Goal: Transaction & Acquisition: Purchase product/service

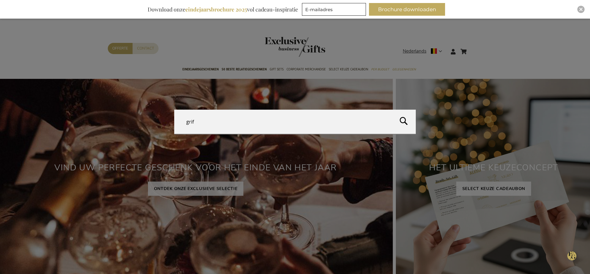
type input "grifo"
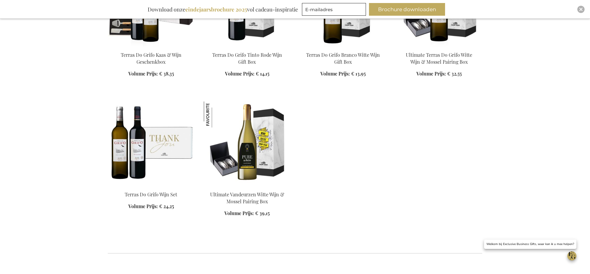
scroll to position [248, 0]
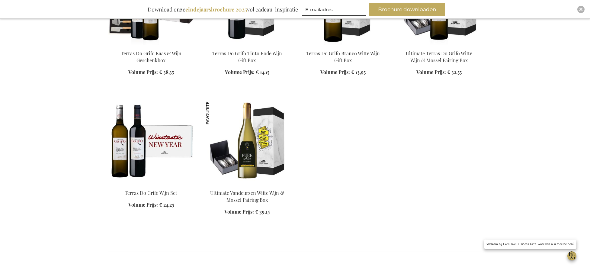
click at [182, 147] on img at bounding box center [151, 142] width 86 height 85
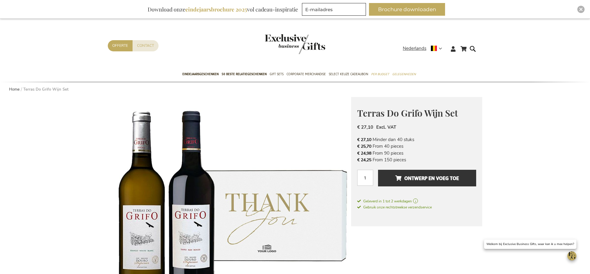
scroll to position [4, 0]
